Goal: Task Accomplishment & Management: Use online tool/utility

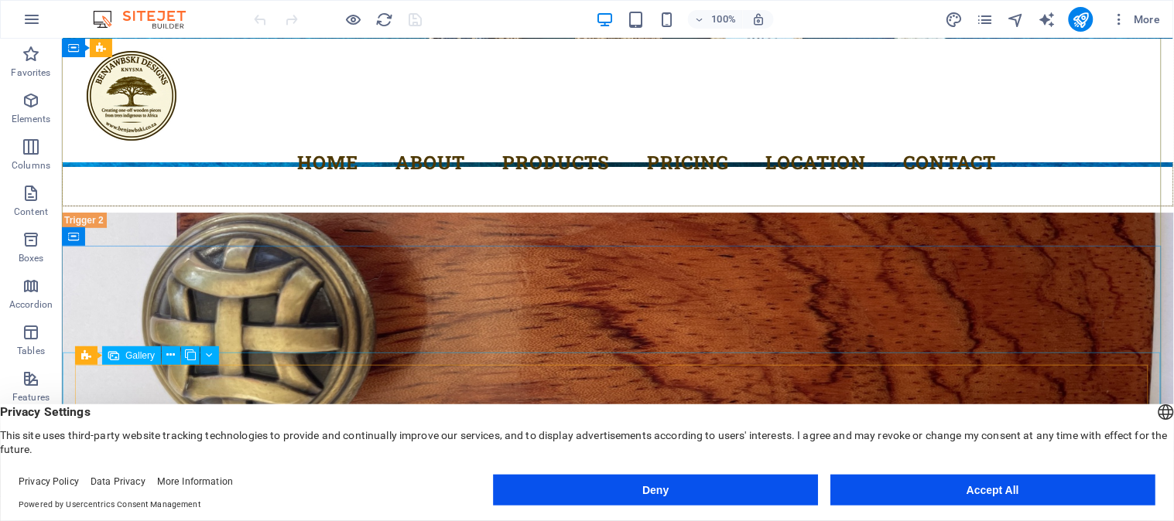
scroll to position [4634, 0]
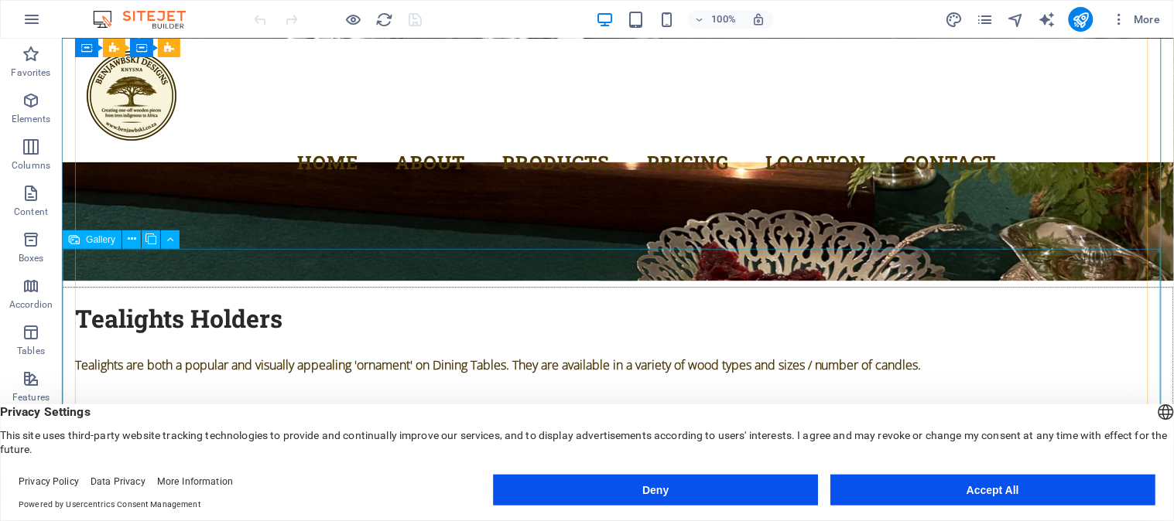
scroll to position [5665, 0]
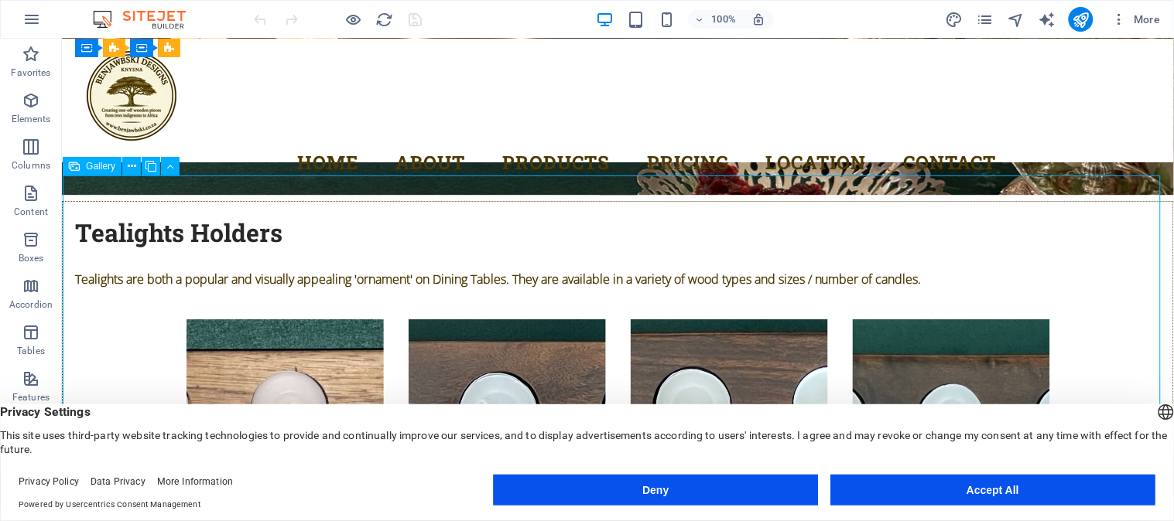
select select "4"
select select "px"
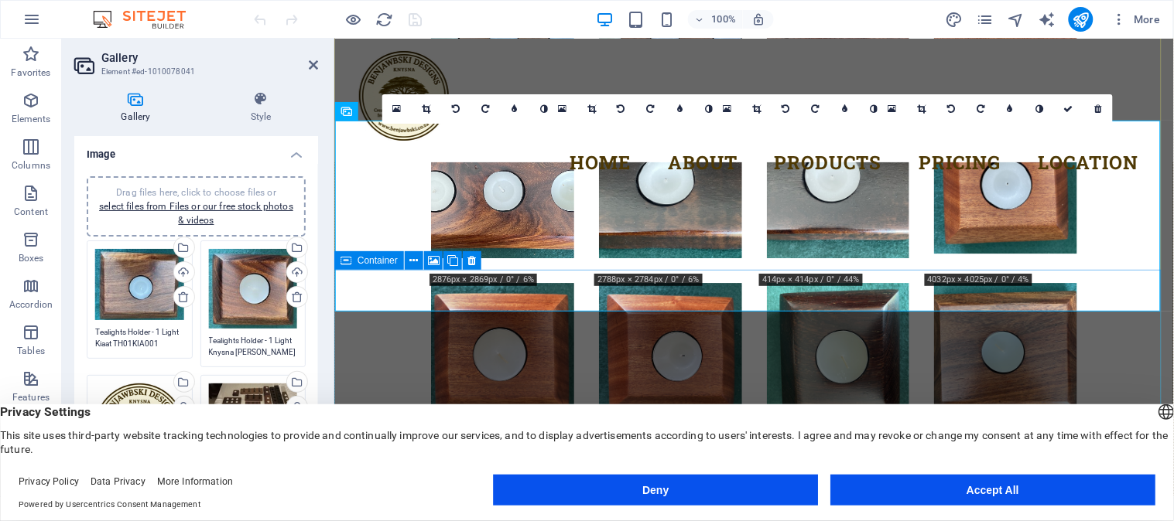
scroll to position [5436, 0]
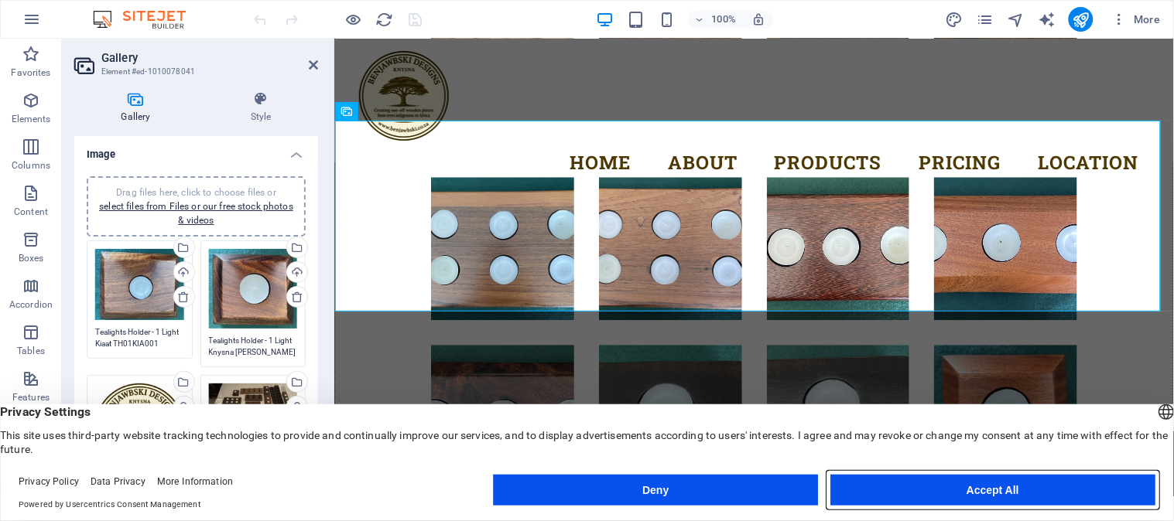
click at [961, 485] on button "Accept All" at bounding box center [992, 490] width 325 height 31
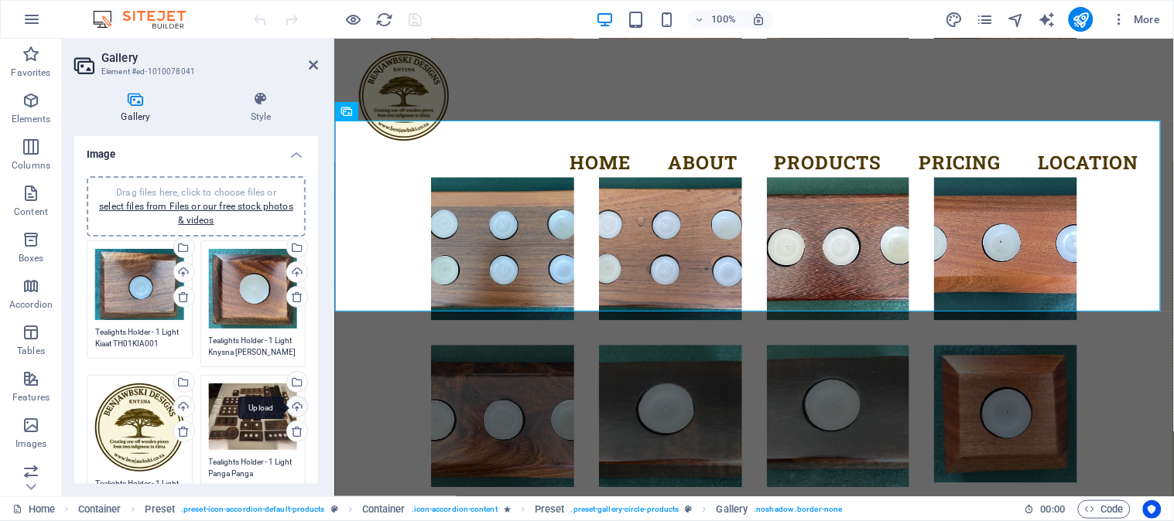
click at [295, 404] on div "Upload" at bounding box center [295, 408] width 23 height 23
click at [316, 64] on icon at bounding box center [313, 65] width 9 height 12
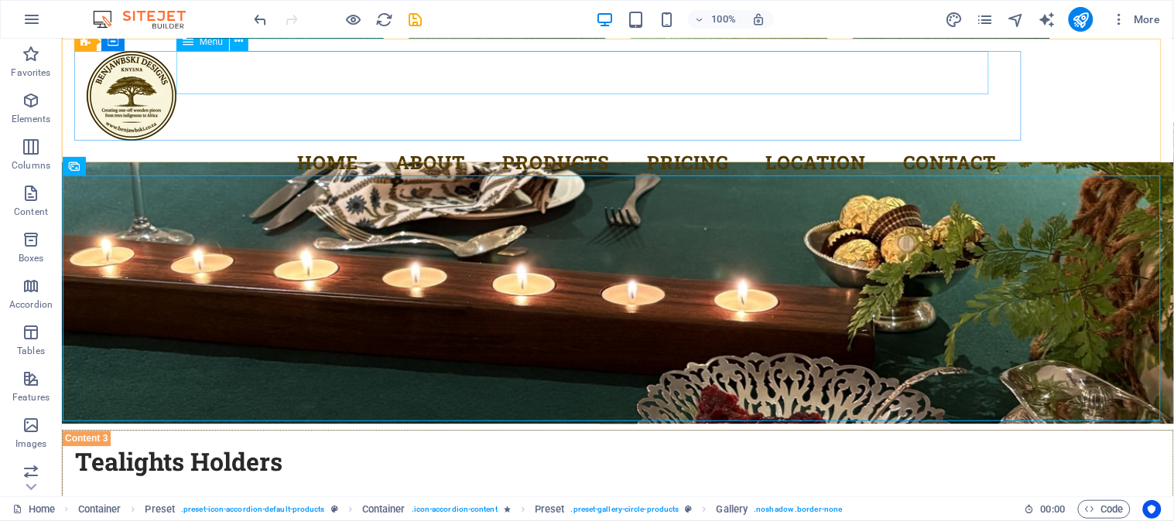
scroll to position [5665, 0]
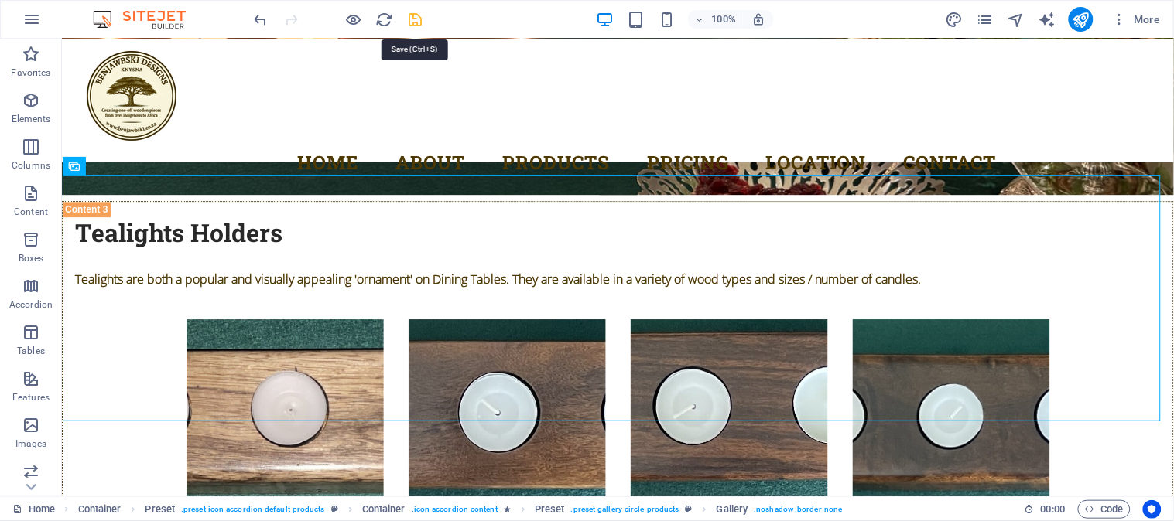
click at [418, 19] on icon "save" at bounding box center [416, 20] width 18 height 18
checkbox input "false"
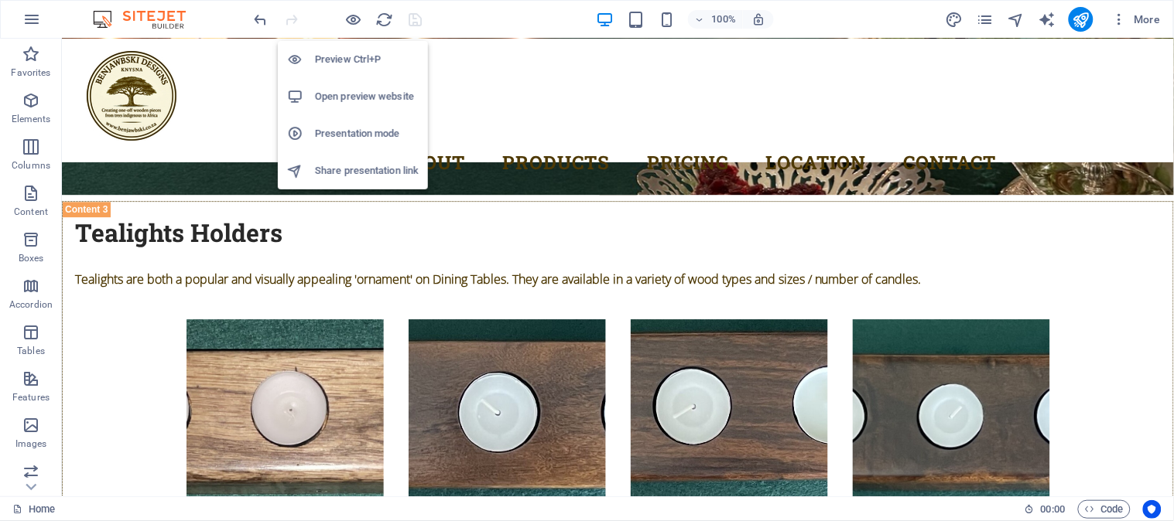
click at [359, 134] on h6 "Presentation mode" at bounding box center [367, 134] width 104 height 19
click at [367, 95] on h6 "Open preview website" at bounding box center [367, 96] width 104 height 19
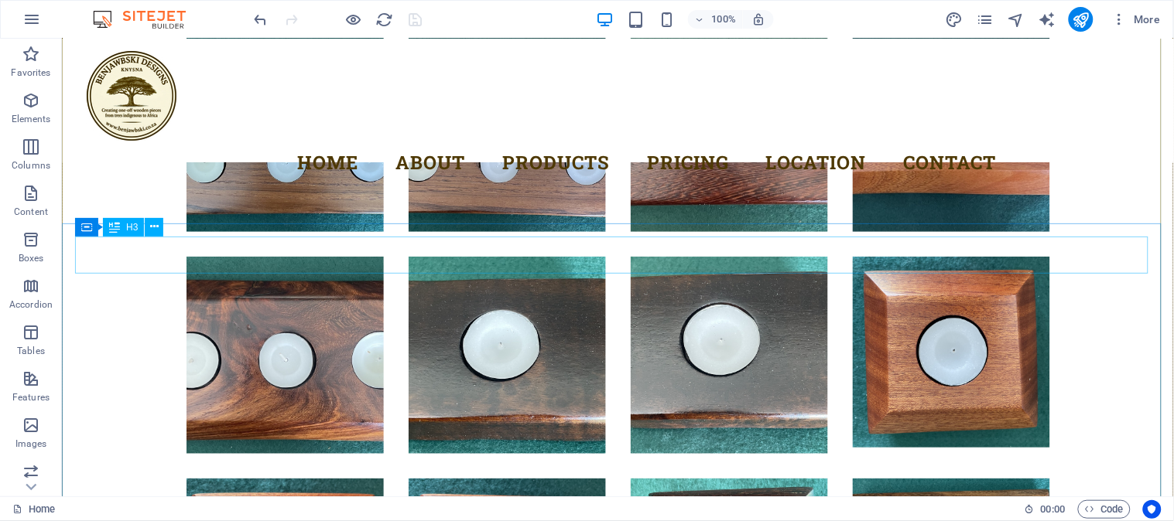
scroll to position [6181, 0]
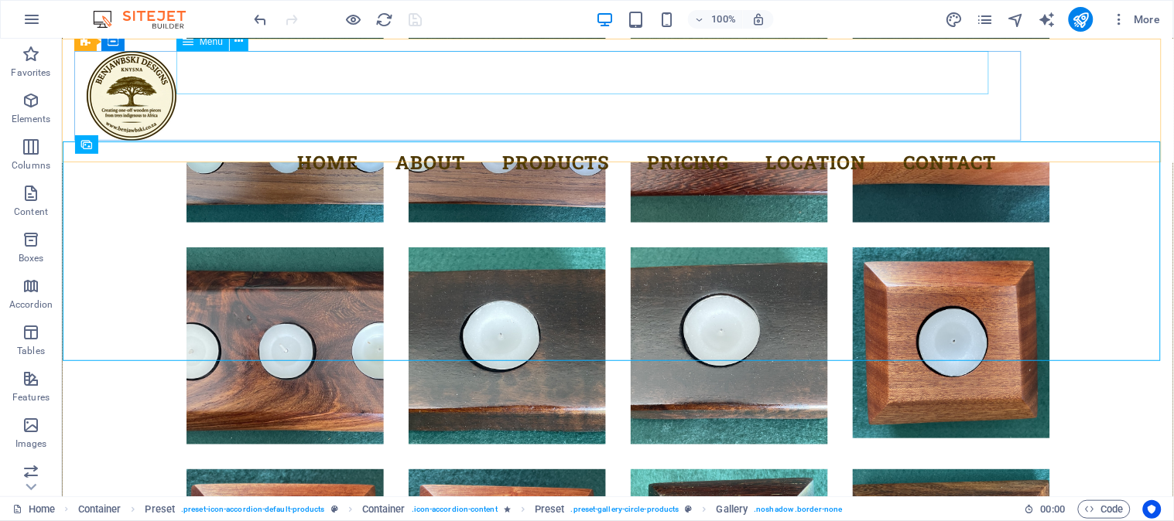
click at [518, 140] on nav "Home About Products Pricing Location Contact" at bounding box center [547, 161] width 922 height 43
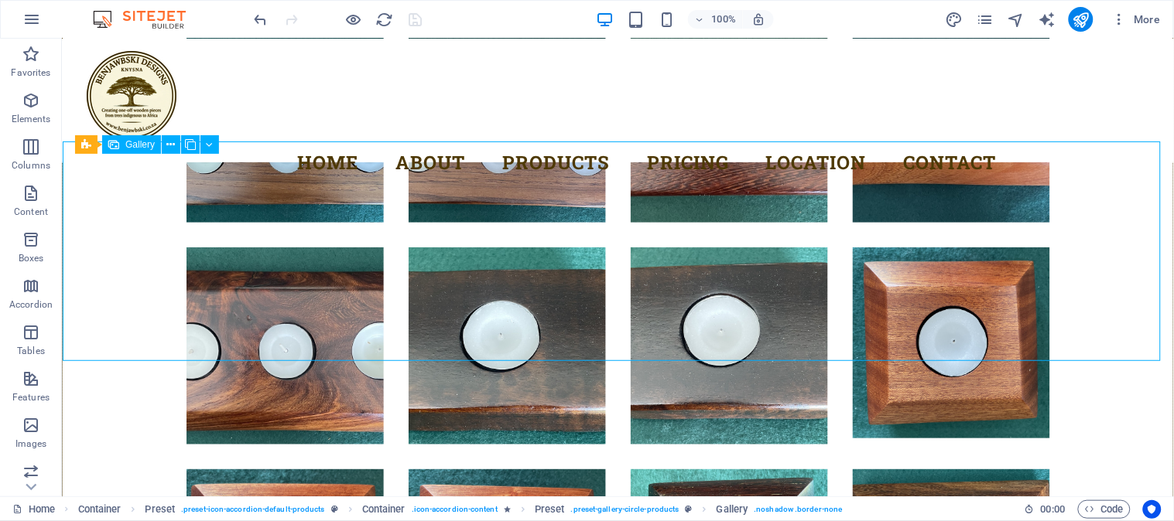
select select "4"
select select "px"
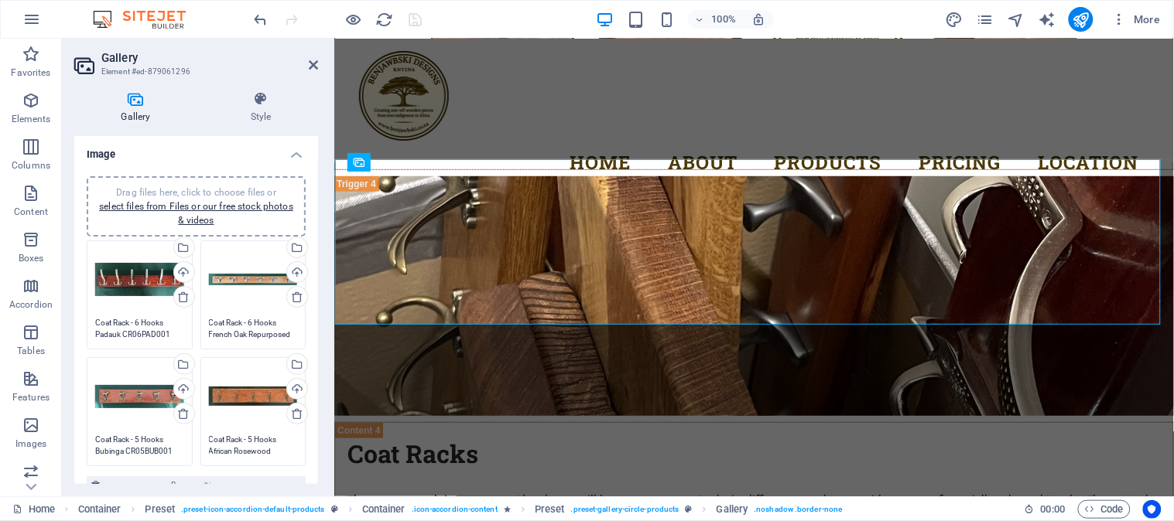
scroll to position [5842, 0]
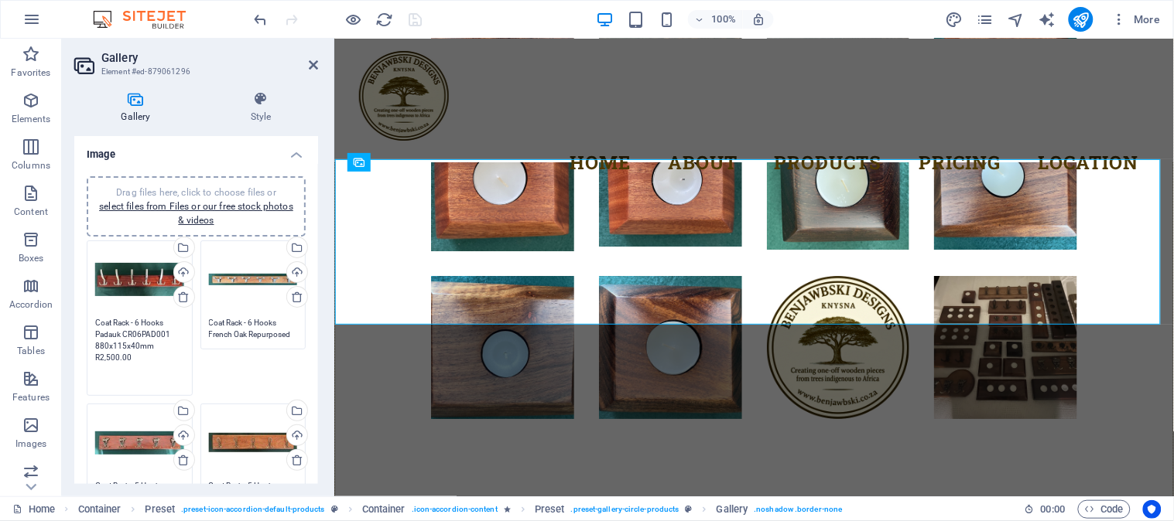
click at [139, 330] on textarea "Coat Rack - 6 Hooks Padauk CR06PAD001 880x115x40mm R2,500.00" at bounding box center [139, 352] width 89 height 70
click at [244, 337] on textarea "Coat Rack - 6 Hooks French Oak Repurposed CR06FOR004 805x72x35mm R1,800.00" at bounding box center [253, 328] width 89 height 23
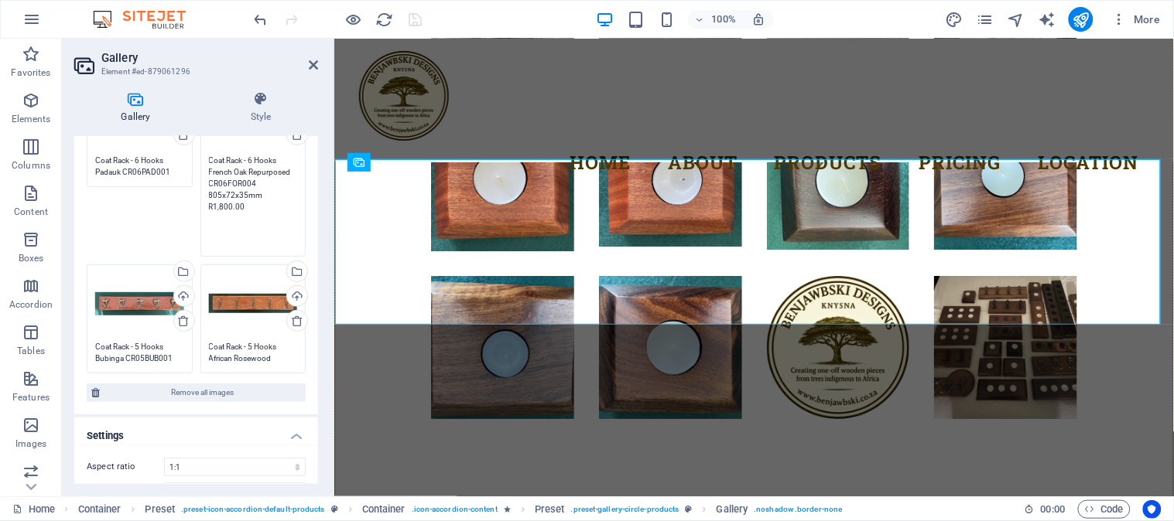
scroll to position [172, 0]
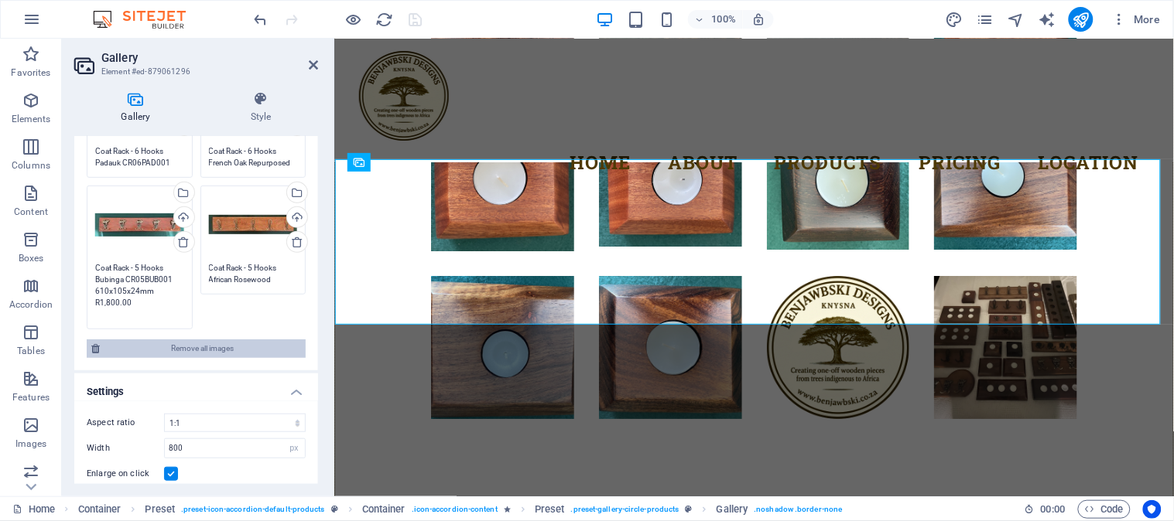
click at [134, 349] on div "Drag files here, click to choose files or select files from Files or our free s…" at bounding box center [196, 181] width 244 height 378
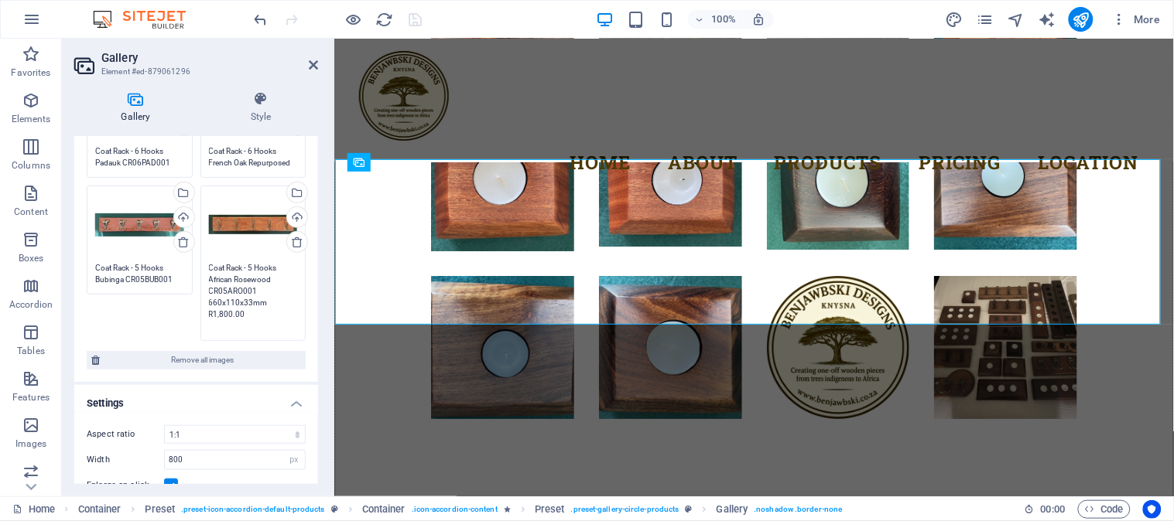
click at [237, 267] on textarea "Coat Rack - 5 Hooks African Rosewood CR05ARO001 660x110x33mm R1,800.00" at bounding box center [253, 297] width 89 height 70
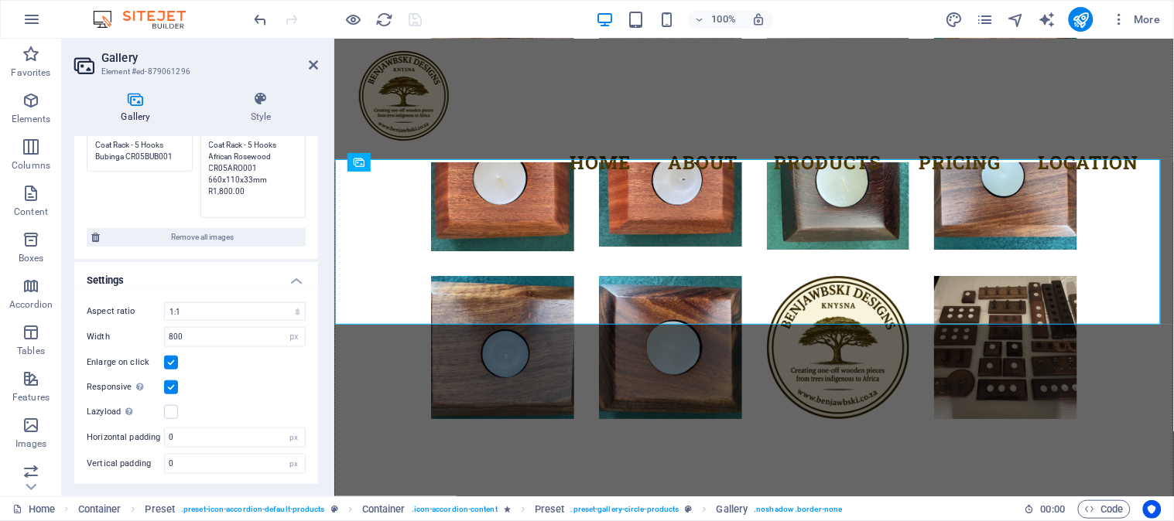
scroll to position [122, 0]
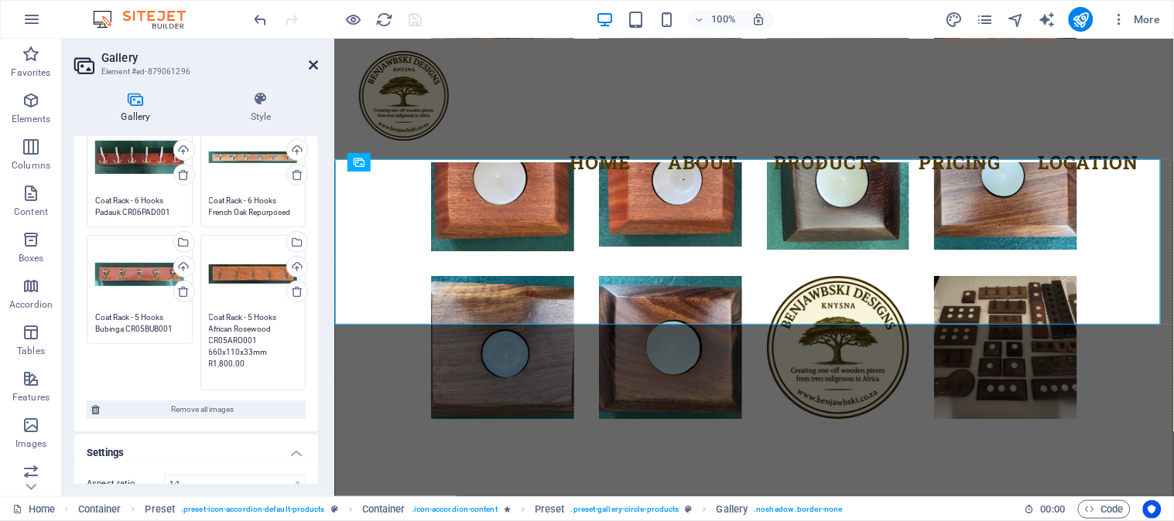
click at [313, 63] on icon at bounding box center [313, 65] width 9 height 12
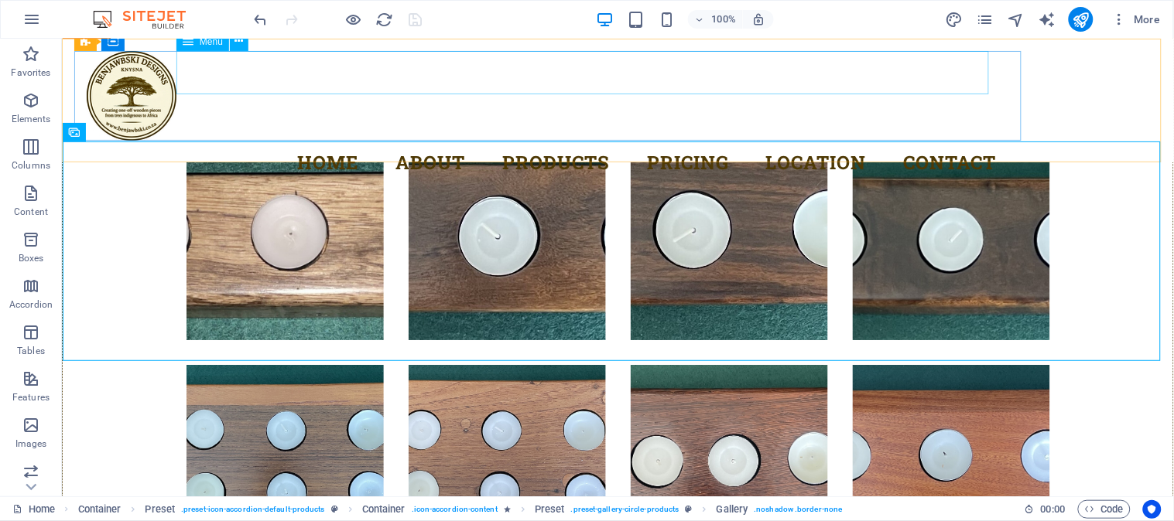
scroll to position [6181, 0]
